Goal: Task Accomplishment & Management: Manage account settings

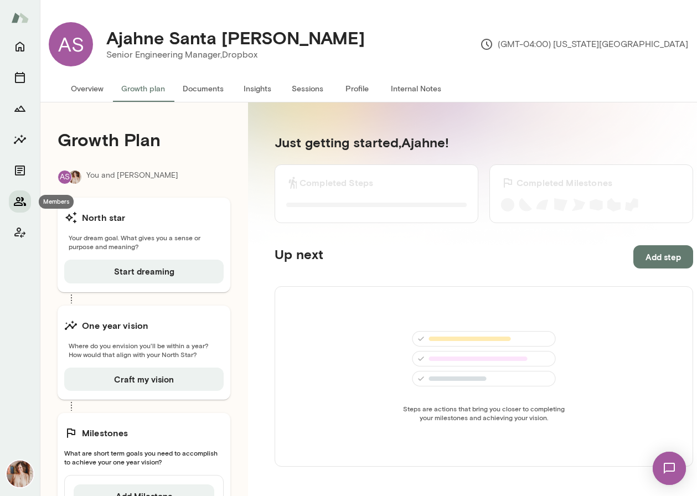
click at [22, 205] on icon "Members" at bounding box center [19, 201] width 13 height 13
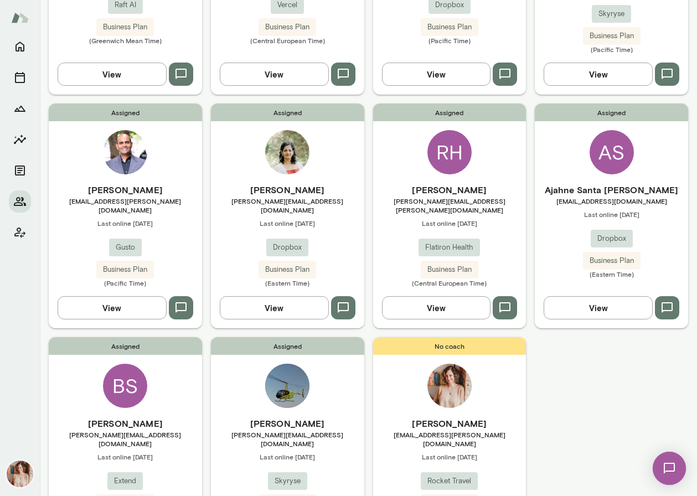
scroll to position [548, 0]
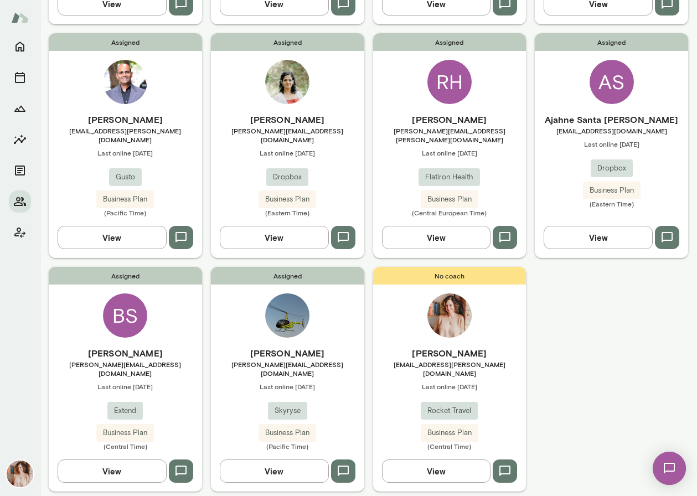
click at [17, 469] on img at bounding box center [20, 473] width 27 height 27
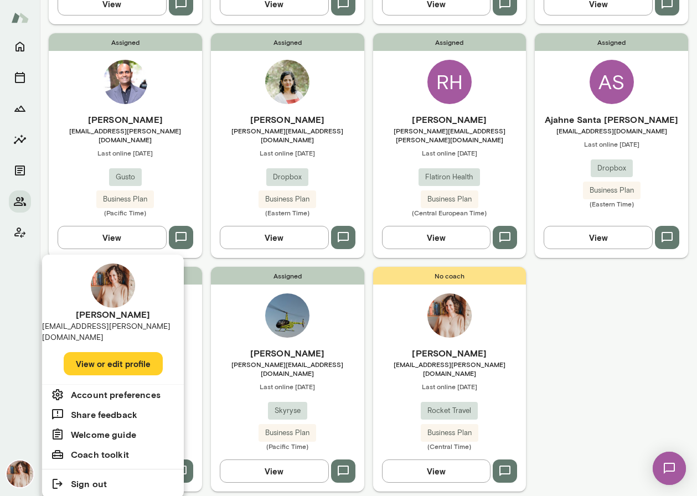
click at [118, 352] on button "View or edit profile" at bounding box center [113, 363] width 99 height 23
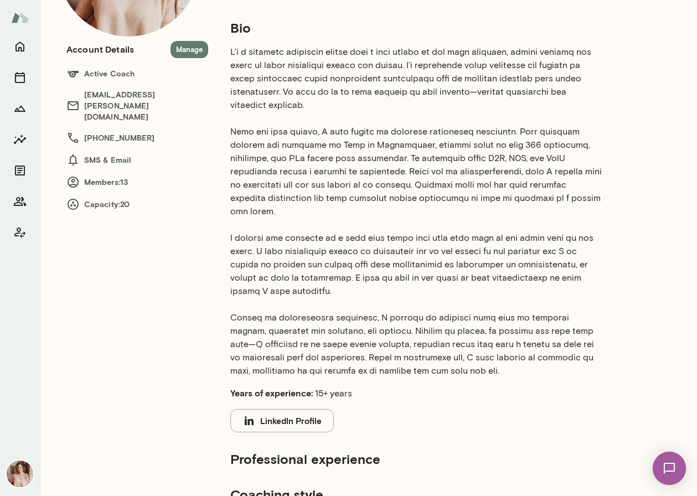
scroll to position [149, 0]
